Goal: Transaction & Acquisition: Purchase product/service

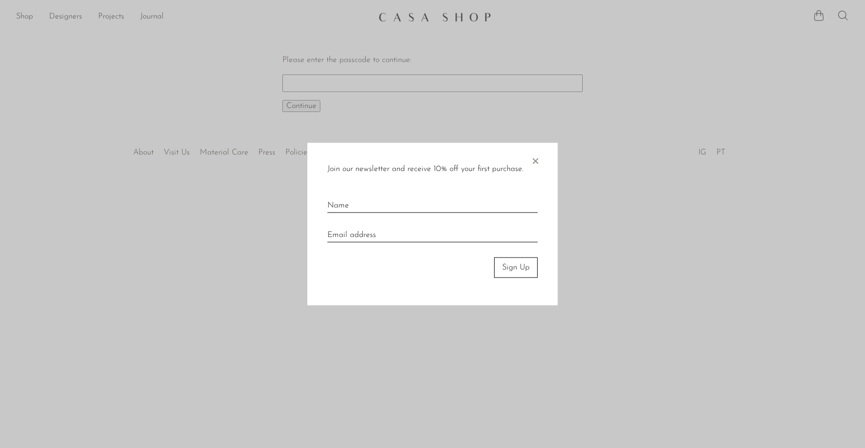
click at [538, 156] on span "×" at bounding box center [535, 159] width 10 height 32
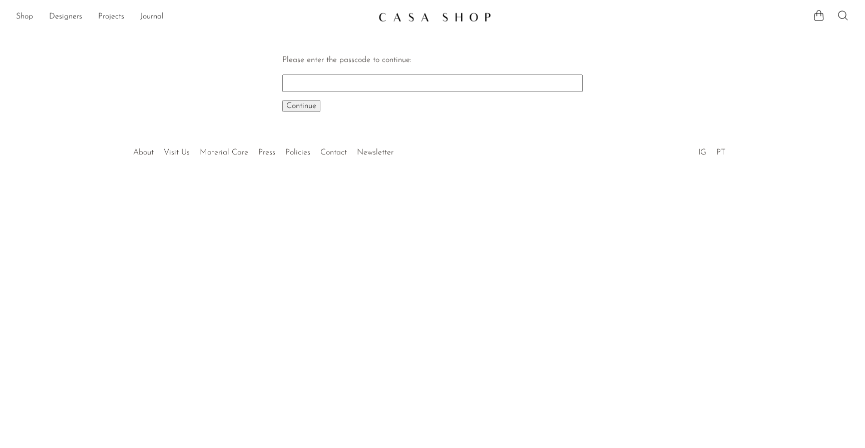
click at [344, 82] on input "Please enter the passcode to continue:" at bounding box center [432, 83] width 300 height 17
type input "EARLY"
click at [301, 106] on button "Continue One moment..." at bounding box center [301, 106] width 38 height 12
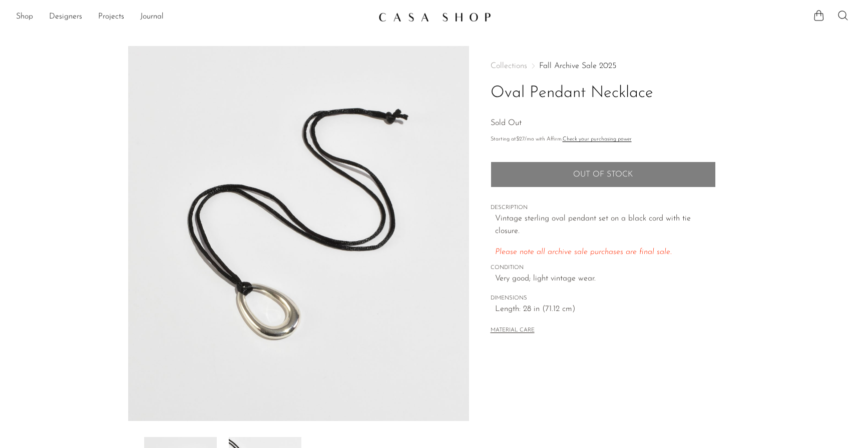
click at [423, 17] on img at bounding box center [434, 17] width 113 height 10
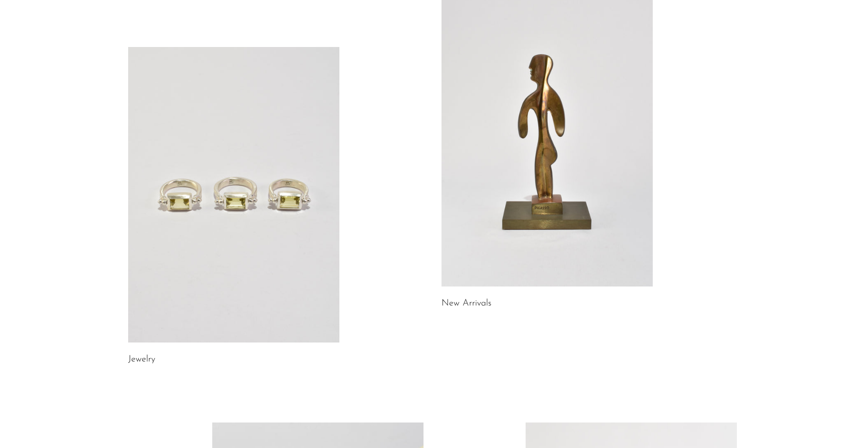
scroll to position [123, 0]
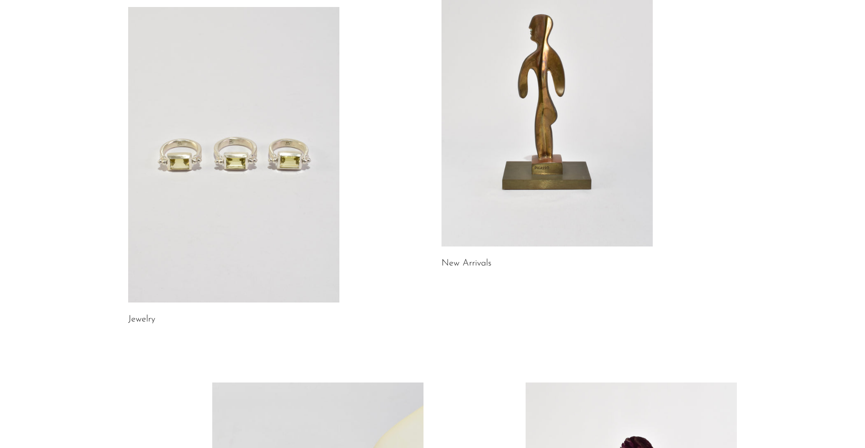
click at [293, 160] on link at bounding box center [233, 155] width 211 height 296
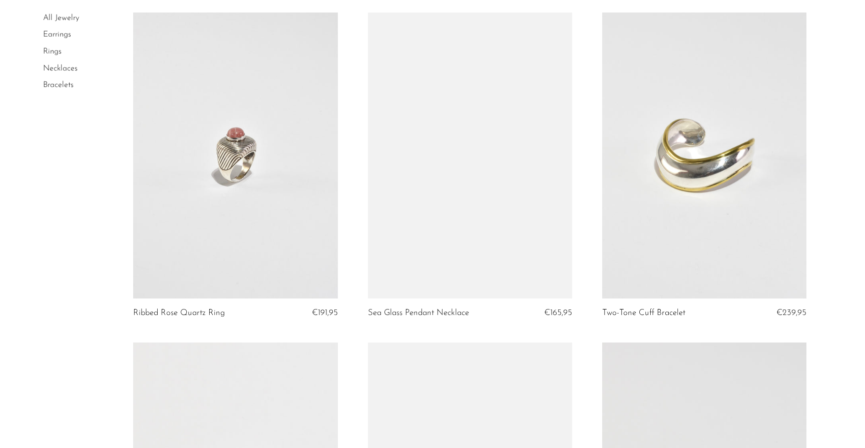
scroll to position [1316, 0]
